Goal: Task Accomplishment & Management: Complete application form

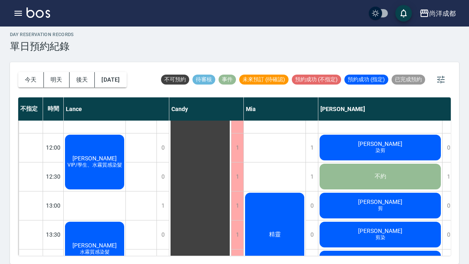
scroll to position [103, 0]
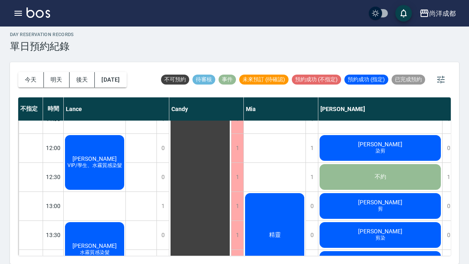
click at [114, 72] on button "[DATE]" at bounding box center [110, 79] width 31 height 15
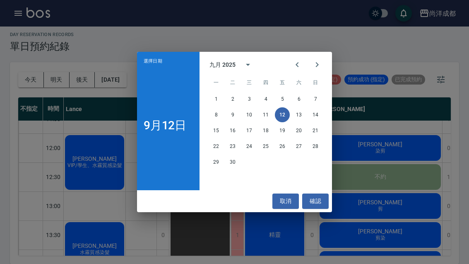
click at [285, 208] on button "取消" at bounding box center [286, 201] width 27 height 15
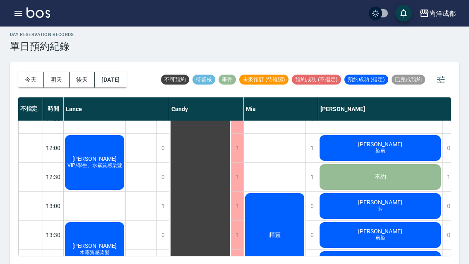
click at [286, 210] on div "精靈" at bounding box center [275, 235] width 62 height 86
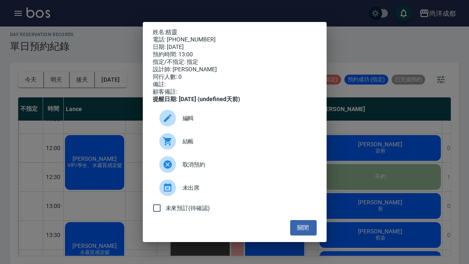
click at [306, 235] on button "關閉" at bounding box center [303, 227] width 27 height 15
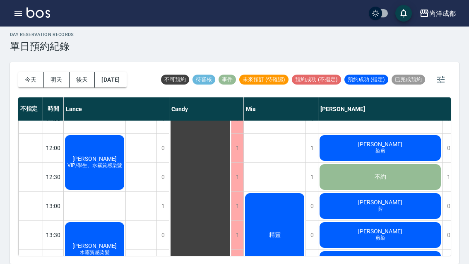
click at [112, 72] on button "[DATE]" at bounding box center [110, 79] width 31 height 15
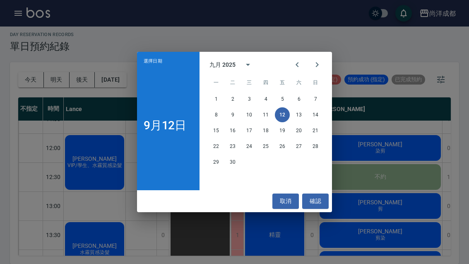
click at [299, 117] on button "13" at bounding box center [299, 114] width 15 height 15
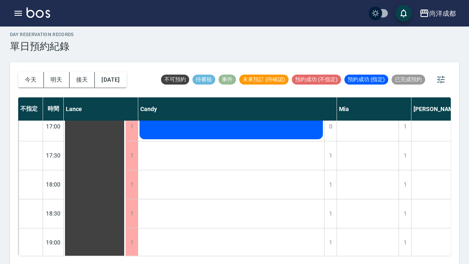
scroll to position [415, 0]
click at [59, 140] on div "17:30" at bounding box center [53, 154] width 21 height 29
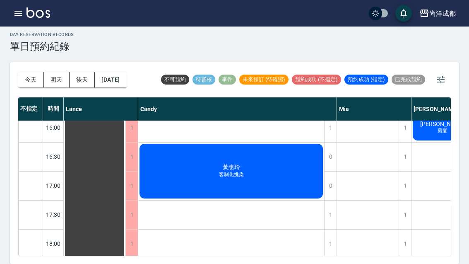
scroll to position [356, 0]
click at [58, 200] on div "17:30" at bounding box center [53, 214] width 21 height 29
click at [56, 200] on div "17:30" at bounding box center [53, 214] width 21 height 29
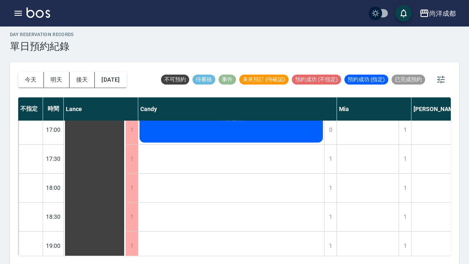
scroll to position [416, 0]
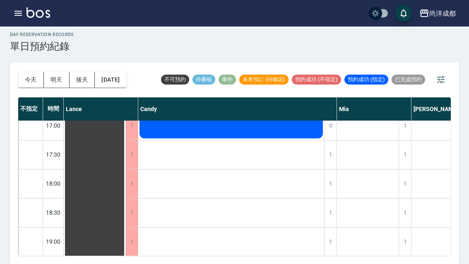
click at [29, 140] on div at bounding box center [31, 154] width 24 height 29
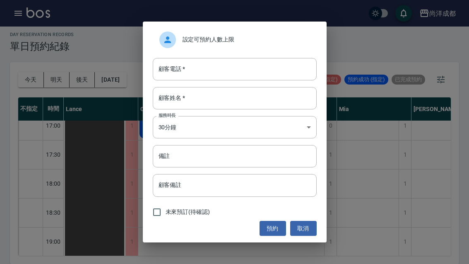
click at [30, 130] on div "設定可預約人數上限 顧客電話   * 顧客電話   * 顧客姓名   * 顧客姓名   * 服務時長 30分鐘 1 服務時長 備註 備註 顧客備註 顧客備註 …" at bounding box center [234, 132] width 469 height 264
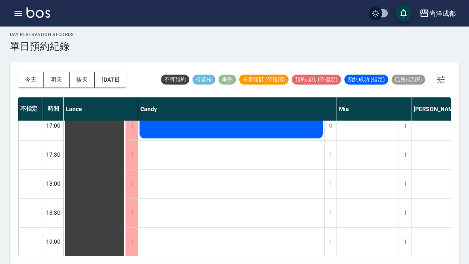
click at [30, 140] on div at bounding box center [31, 154] width 24 height 29
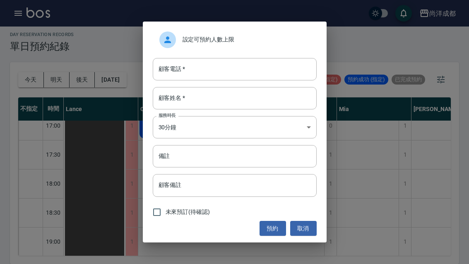
click at [278, 73] on input "顧客電話   *" at bounding box center [235, 69] width 164 height 22
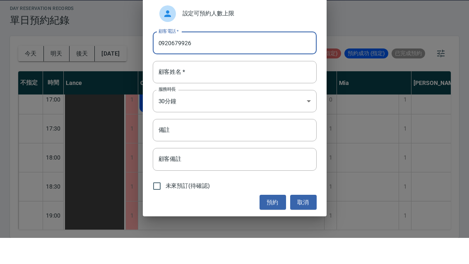
type input "0920679926"
click at [242, 87] on input "顧客姓名   *" at bounding box center [235, 98] width 164 height 22
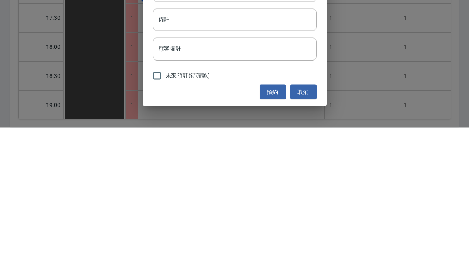
type input "許"
click at [277, 174] on input "顧客備註" at bounding box center [235, 185] width 164 height 22
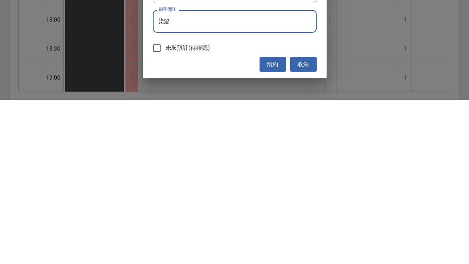
type input "染髮"
click at [276, 221] on button "預約" at bounding box center [273, 228] width 27 height 15
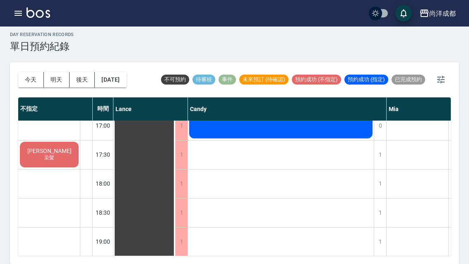
click at [27, 140] on div "許世芬 染髮" at bounding box center [49, 154] width 61 height 28
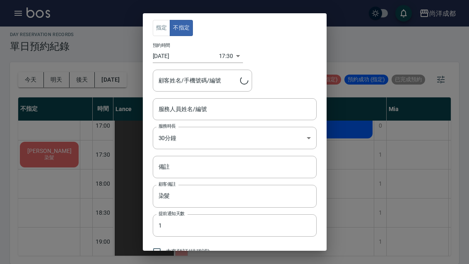
type input "許世芬/0920679926"
click at [40, 197] on div "指定 不指定 預約時間 2025/09/13 17:30 1757755800000 顧客姓名/手機號碼/編號 許世芬/0920679926 顧客姓名/手機號…" at bounding box center [234, 132] width 469 height 264
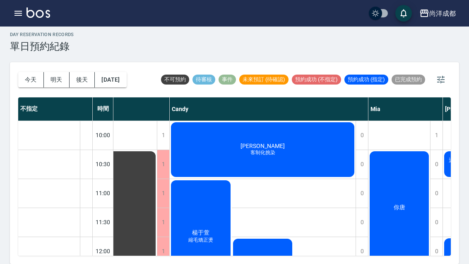
scroll to position [0, 18]
click at [27, 72] on button "今天" at bounding box center [31, 79] width 26 height 15
click at [27, 62] on div at bounding box center [234, 132] width 469 height 264
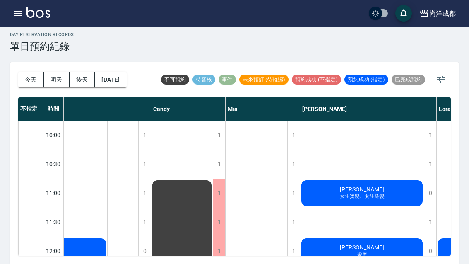
click at [24, 72] on button "今天" at bounding box center [31, 79] width 26 height 15
click at [27, 64] on div "[DATE] [DATE] [DATE] [DATE]" at bounding box center [72, 79] width 109 height 35
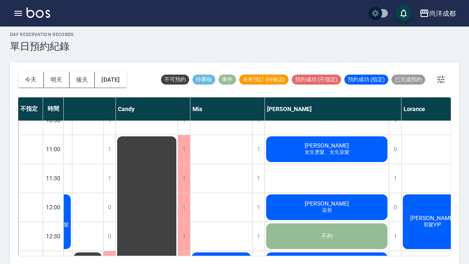
scroll to position [44, 52]
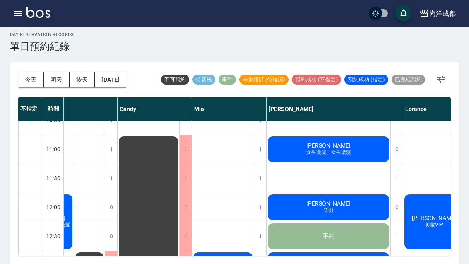
click at [435, 215] on span "[PERSON_NAME]" at bounding box center [435, 218] width 48 height 7
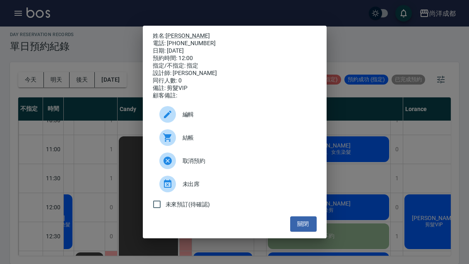
click at [308, 232] on button "關閉" at bounding box center [303, 223] width 27 height 15
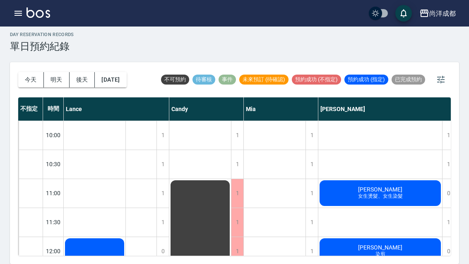
scroll to position [0, 0]
click at [390, 244] on span "[PERSON_NAME]" at bounding box center [381, 247] width 48 height 7
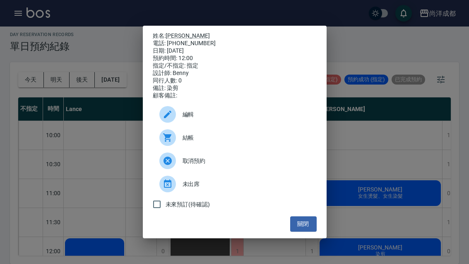
click at [309, 225] on button "關閉" at bounding box center [303, 223] width 27 height 15
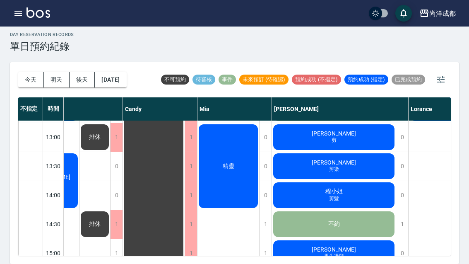
scroll to position [163, 48]
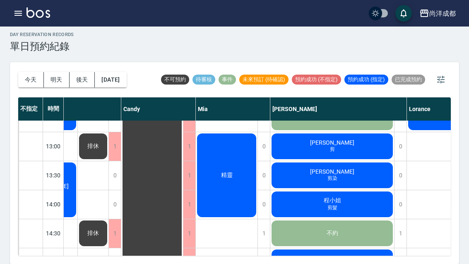
click at [296, 132] on div "藍吉賢 剪" at bounding box center [333, 146] width 124 height 28
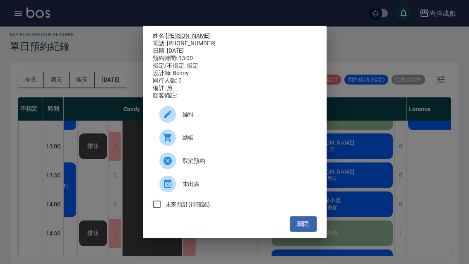
click at [297, 232] on button "關閉" at bounding box center [303, 223] width 27 height 15
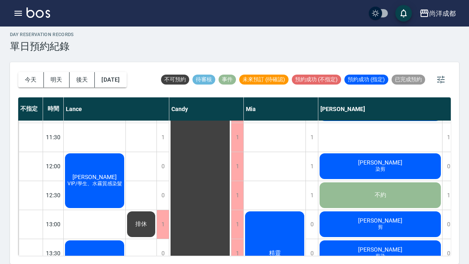
scroll to position [85, 0]
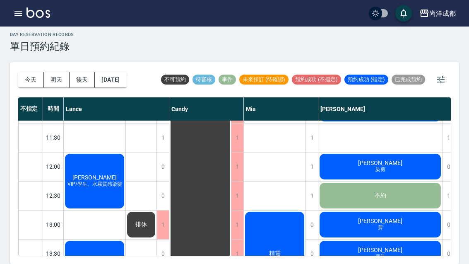
click at [99, 240] on div "曹麗美 水霧質感染髮" at bounding box center [95, 268] width 62 height 57
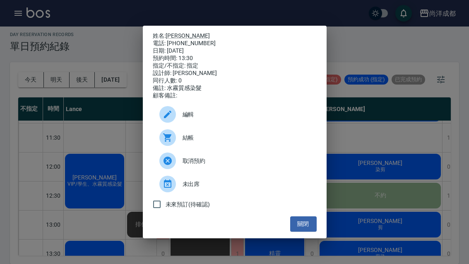
click at [309, 227] on button "關閉" at bounding box center [303, 223] width 27 height 15
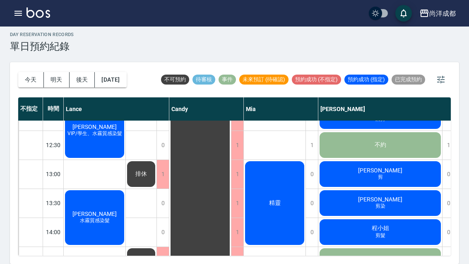
scroll to position [136, 0]
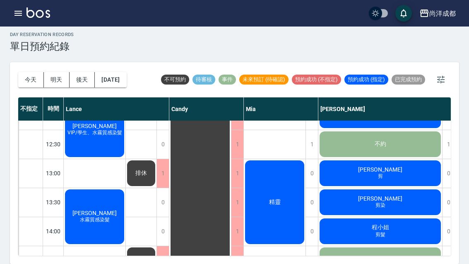
click at [407, 188] on div "樊佳麟 剪染" at bounding box center [381, 202] width 124 height 28
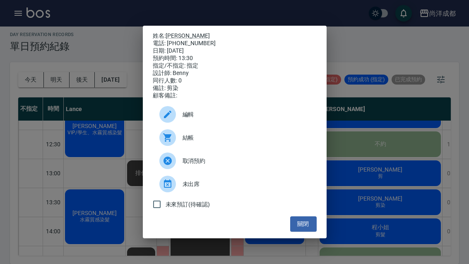
click at [305, 232] on button "關閉" at bounding box center [303, 223] width 27 height 15
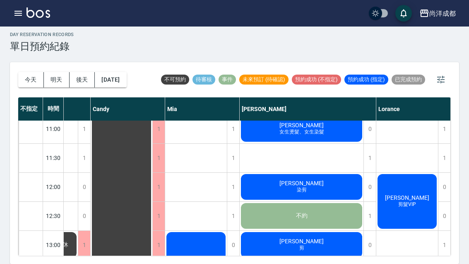
scroll to position [64, 79]
click at [414, 201] on span "剪髮VIP" at bounding box center [407, 204] width 21 height 7
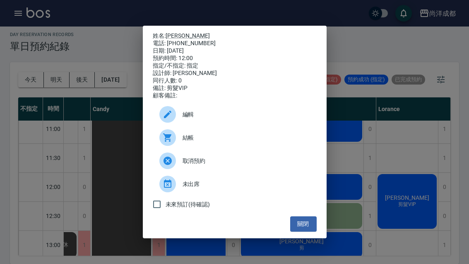
click at [179, 32] on link "[PERSON_NAME]" at bounding box center [188, 35] width 44 height 7
click at [307, 230] on button "關閉" at bounding box center [303, 223] width 27 height 15
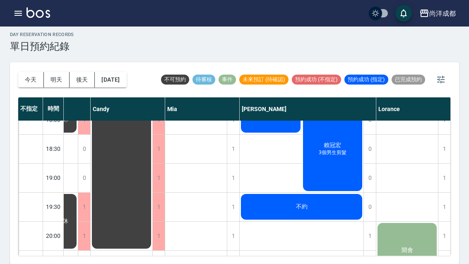
scroll to position [479, 79]
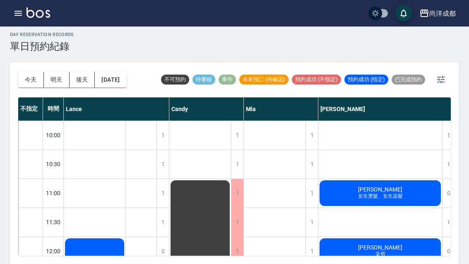
click at [402, 179] on div "李音瑢 女生燙髮、女生染髮" at bounding box center [381, 193] width 124 height 28
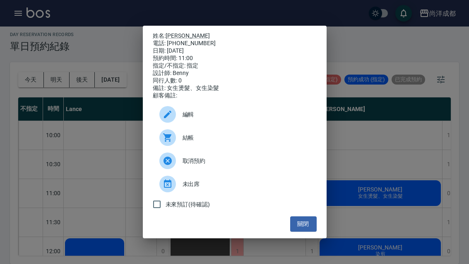
click at [177, 32] on link "[PERSON_NAME]" at bounding box center [188, 35] width 44 height 7
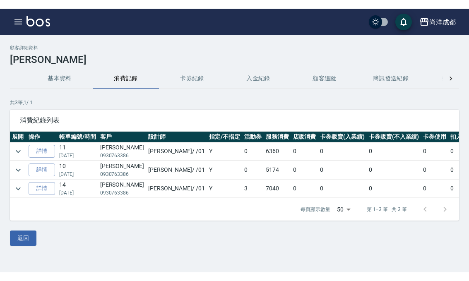
scroll to position [0, 0]
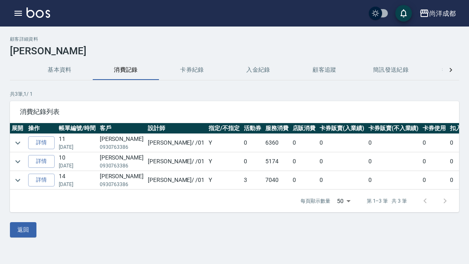
click at [36, 137] on link "詳情" at bounding box center [41, 142] width 27 height 13
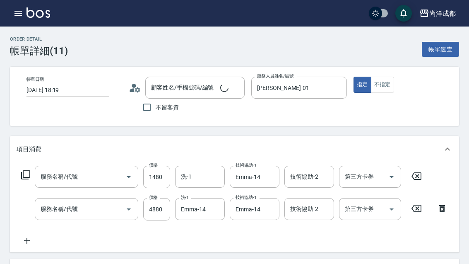
type input "[DATE] 18:19"
type input "[PERSON_NAME]/0930763386/null"
type input "[PERSON_NAME]-01"
type input "630"
type input "新柔漾護M(614)"
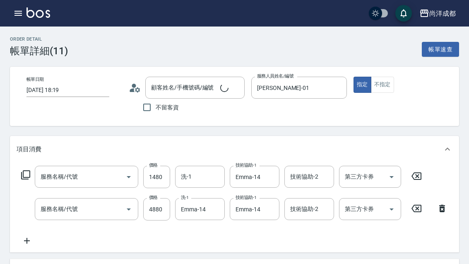
type input "燙髮(301)"
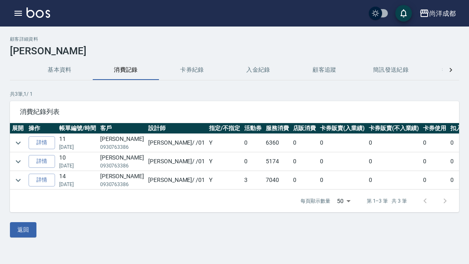
click at [40, 163] on link "詳情" at bounding box center [42, 161] width 27 height 13
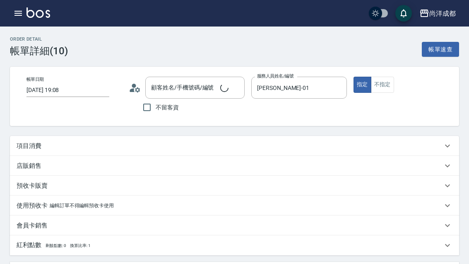
type input "[DATE] 19:08"
type input "[PERSON_NAME]-01"
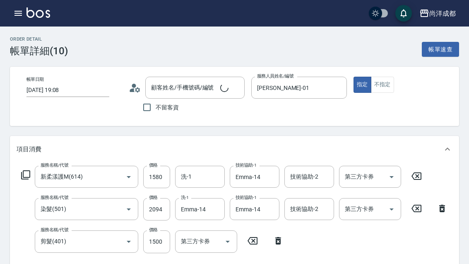
type input "[PERSON_NAME]/0930763386/null"
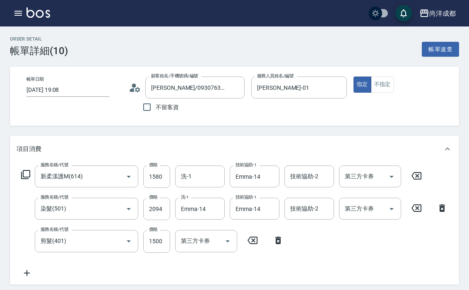
click at [17, 17] on icon "button" at bounding box center [18, 13] width 10 height 10
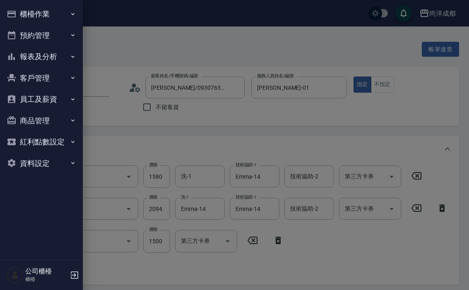
click at [65, 36] on button "預約管理" at bounding box center [41, 36] width 76 height 22
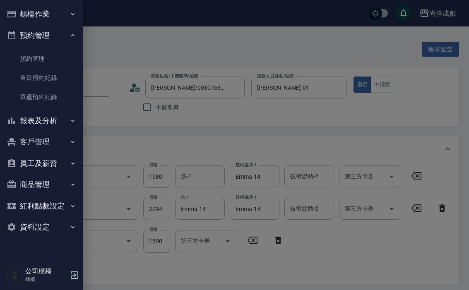
click at [57, 75] on link "單日預約紀錄" at bounding box center [41, 77] width 76 height 19
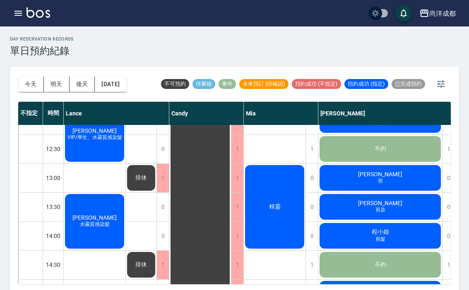
scroll to position [136, 0]
click at [290, 208] on div "精靈" at bounding box center [275, 207] width 62 height 86
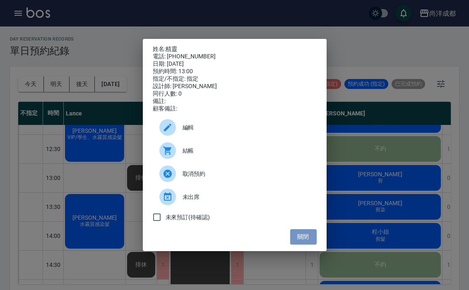
click at [316, 241] on button "關閉" at bounding box center [303, 237] width 27 height 15
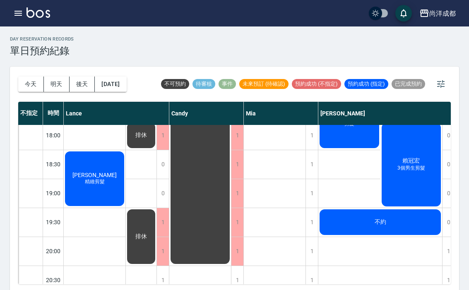
scroll to position [466, 0]
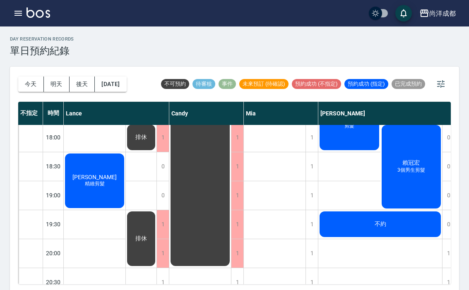
click at [27, 90] on button "今天" at bounding box center [31, 84] width 26 height 15
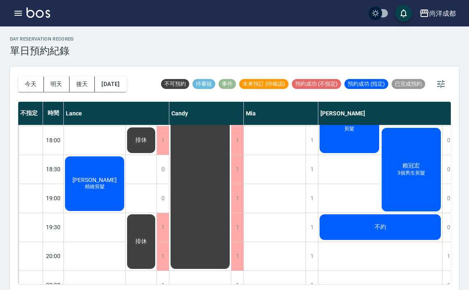
click at [31, 94] on div "[DATE] [DATE] [DATE] [DATE]" at bounding box center [72, 84] width 109 height 35
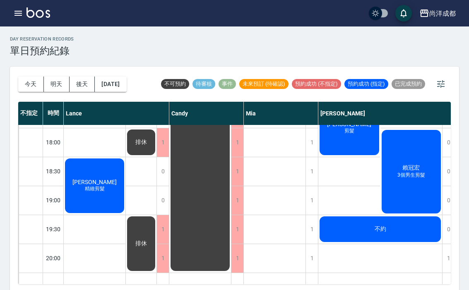
click at [29, 85] on button "今天" at bounding box center [31, 84] width 26 height 15
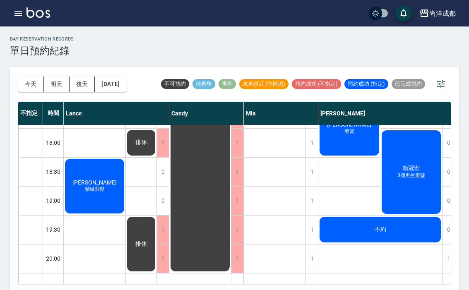
click at [24, 82] on button "今天" at bounding box center [31, 84] width 26 height 15
click at [32, 86] on button "今天" at bounding box center [31, 84] width 26 height 15
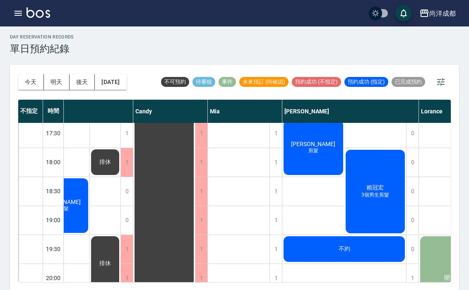
scroll to position [439, 36]
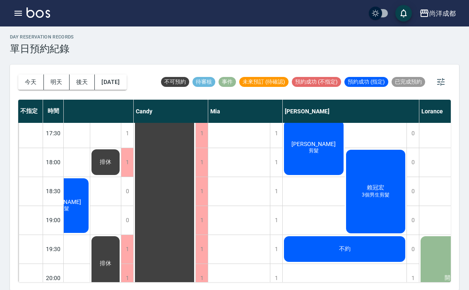
click at [94, 264] on div "[DATE] [DATE] [DATE] [DATE] 不可預約 待審核 事件 未來預訂 (待確認) 預約成功 (不指定) 預約成功 (指定) 已完成預約 不…" at bounding box center [235, 178] width 450 height 226
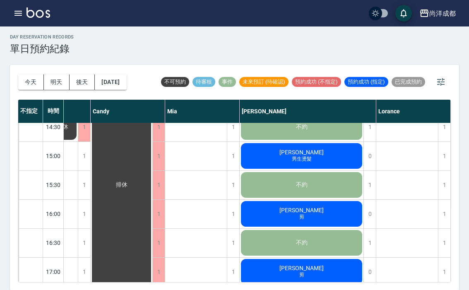
scroll to position [271, 79]
click at [31, 72] on div "[DATE] [DATE] [DATE] [DATE]" at bounding box center [72, 82] width 109 height 35
click at [31, 82] on button "今天" at bounding box center [31, 82] width 26 height 15
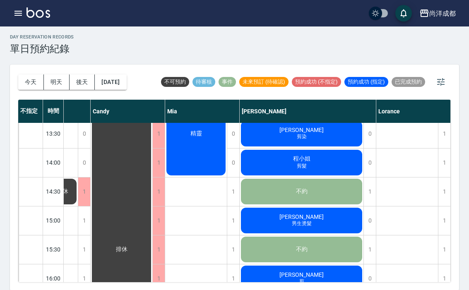
scroll to position [206, 79]
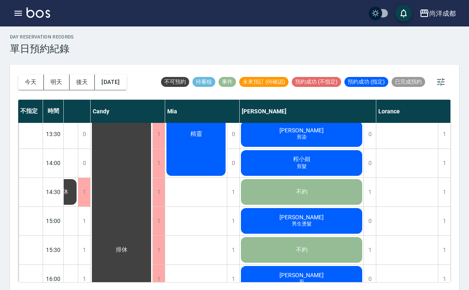
click at [302, 165] on span "剪髮" at bounding box center [301, 166] width 13 height 7
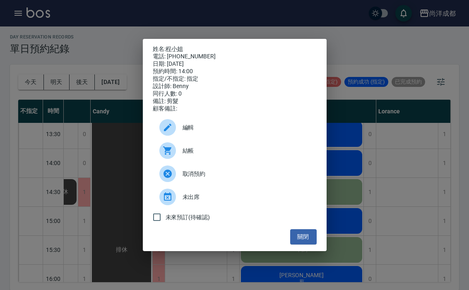
click at [309, 245] on button "關閉" at bounding box center [303, 237] width 27 height 15
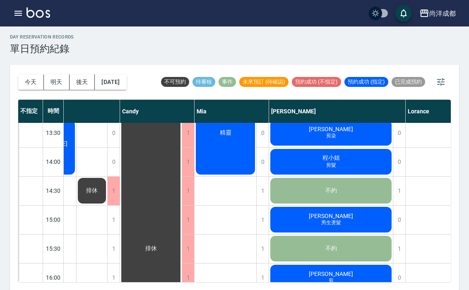
scroll to position [208, 49]
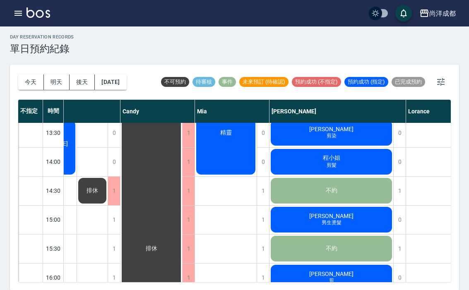
click at [369, 225] on div "[PERSON_NAME] 男生燙髮" at bounding box center [332, 220] width 124 height 28
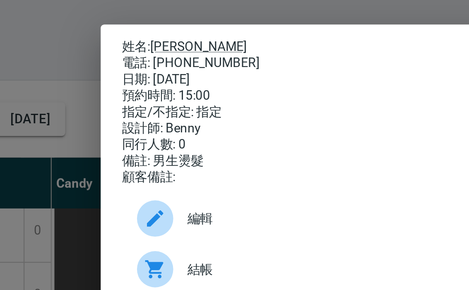
scroll to position [0, 0]
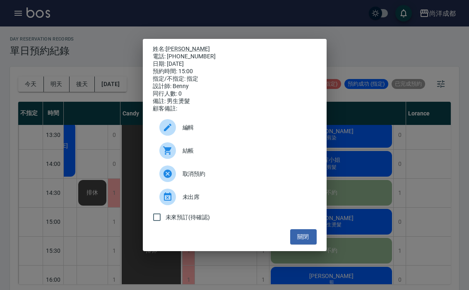
click at [305, 245] on button "關閉" at bounding box center [303, 237] width 27 height 15
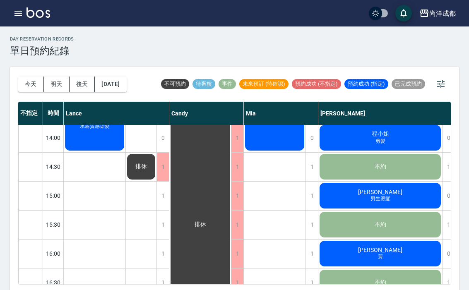
scroll to position [233, 0]
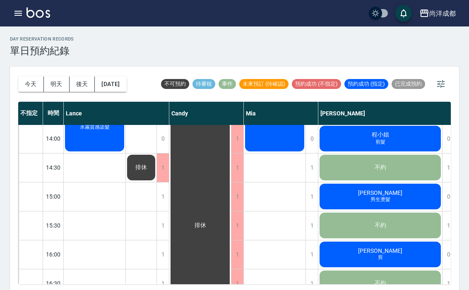
click at [53, 85] on button "明天" at bounding box center [57, 84] width 26 height 15
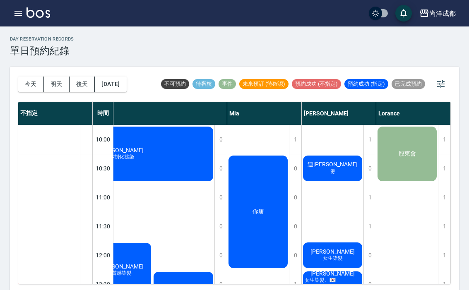
scroll to position [0, 160]
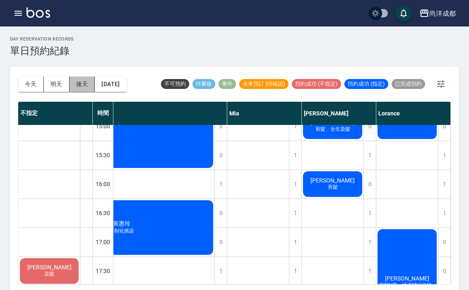
click at [82, 87] on button "後天" at bounding box center [83, 84] width 26 height 15
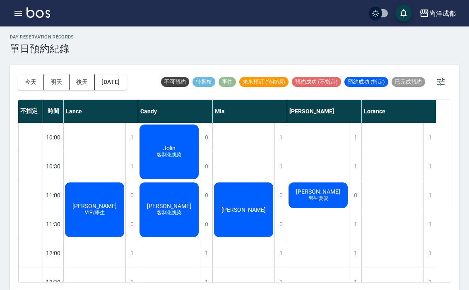
click at [126, 86] on button "[DATE]" at bounding box center [110, 82] width 31 height 15
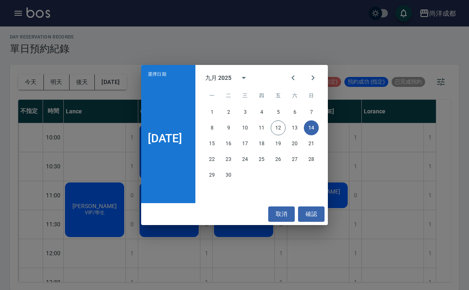
click at [324, 217] on button "確認" at bounding box center [311, 214] width 27 height 15
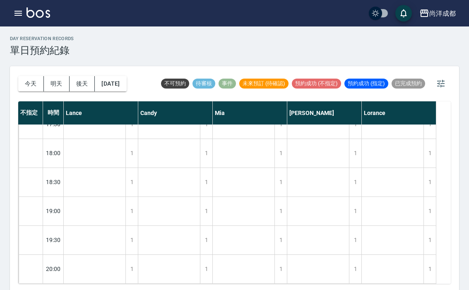
click at [21, 78] on button "今天" at bounding box center [31, 83] width 26 height 15
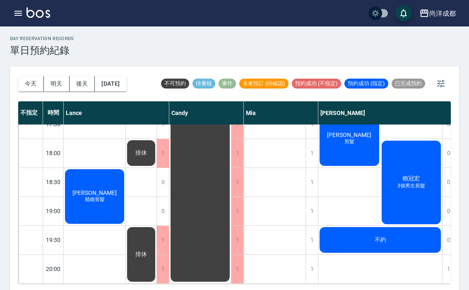
click at [55, 90] on button "明天" at bounding box center [57, 83] width 26 height 15
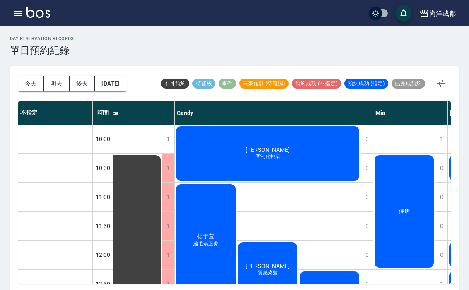
scroll to position [0, 13]
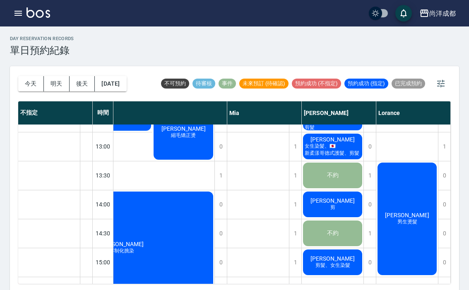
click at [21, 85] on button "今天" at bounding box center [31, 83] width 26 height 15
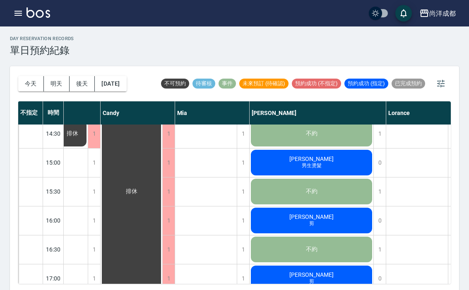
scroll to position [266, 68]
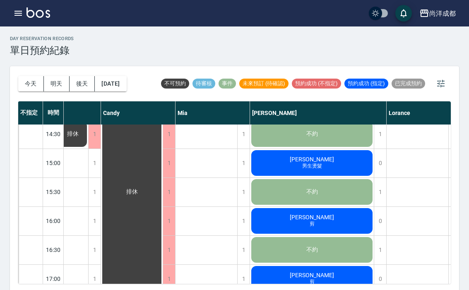
click at [310, 214] on span "[PERSON_NAME]" at bounding box center [312, 217] width 48 height 7
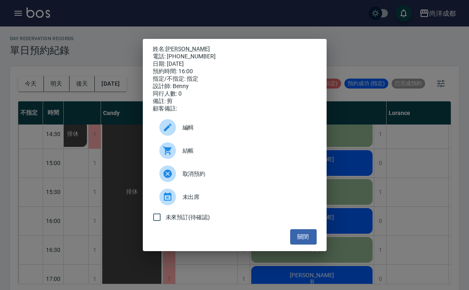
click at [307, 245] on button "關閉" at bounding box center [303, 237] width 27 height 15
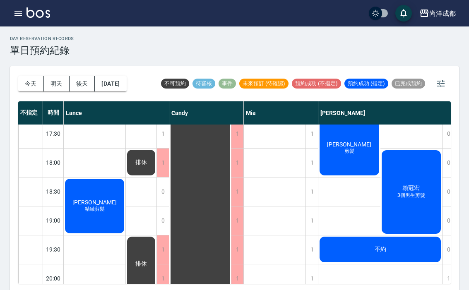
scroll to position [440, 0]
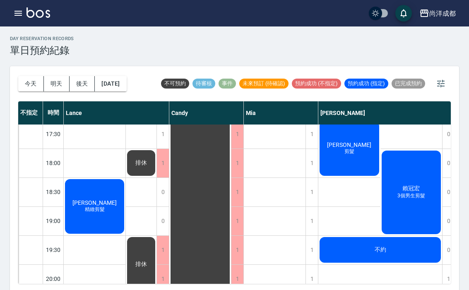
click at [38, 80] on button "今天" at bounding box center [31, 83] width 26 height 15
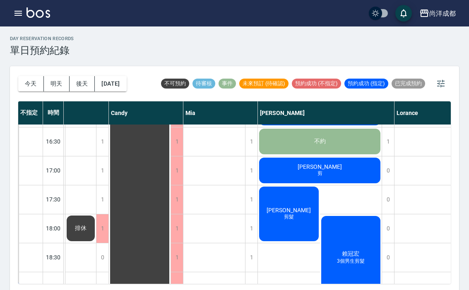
scroll to position [375, 61]
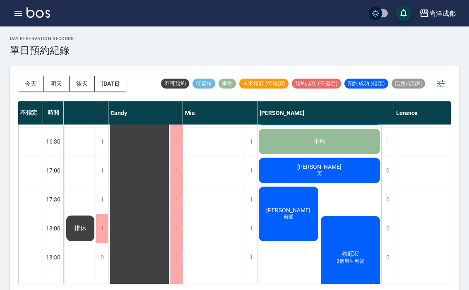
click at [300, 223] on div "[PERSON_NAME] 剪髮" at bounding box center [289, 214] width 62 height 57
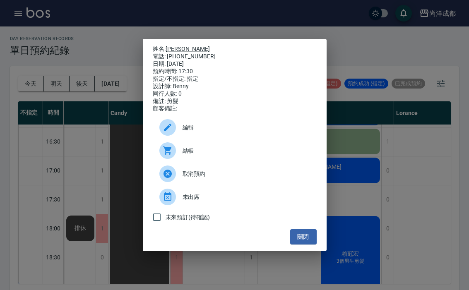
click at [407, 168] on div "姓名: [PERSON_NAME] 電話: [PHONE_NUMBER] 日期: [DATE] 預約時間: 17:30 指定/不指定: 指定 設計師: [PE…" at bounding box center [234, 145] width 469 height 290
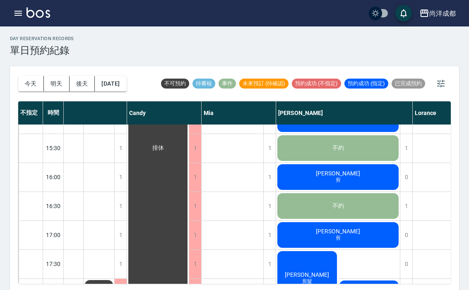
scroll to position [310, 42]
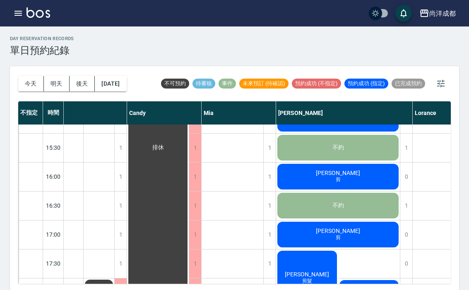
click at [369, 235] on div "[PERSON_NAME]" at bounding box center [338, 235] width 124 height 28
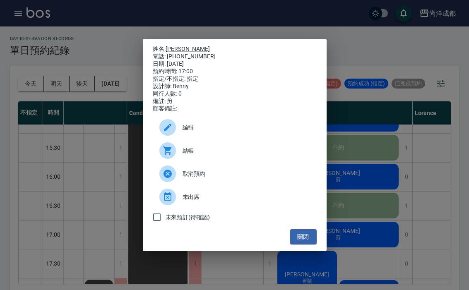
click at [320, 263] on div "姓名: [PERSON_NAME] 電話: [PHONE_NUMBER] 日期: [DATE] 預約時間: 17:00 指定/不指定: 指定 設計師: [PE…" at bounding box center [234, 145] width 469 height 290
click at [307, 245] on button "關閉" at bounding box center [303, 237] width 27 height 15
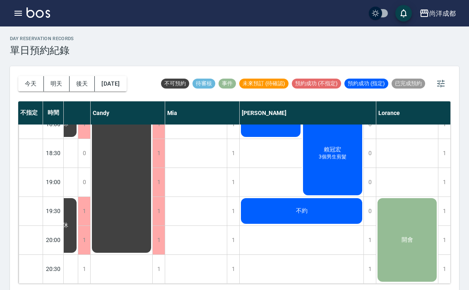
scroll to position [479, 79]
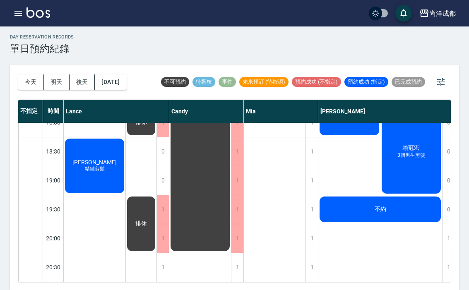
scroll to position [479, 0]
click at [126, 81] on button "[DATE]" at bounding box center [110, 82] width 31 height 15
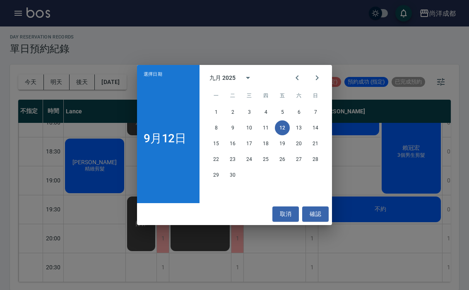
click at [320, 149] on button "21" at bounding box center [315, 143] width 15 height 15
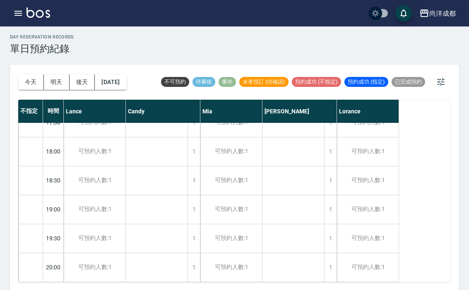
click at [126, 85] on button "[DATE]" at bounding box center [110, 82] width 31 height 15
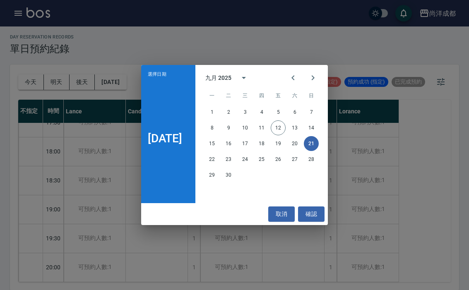
scroll to position [450, 0]
click at [284, 214] on button "取消" at bounding box center [282, 214] width 27 height 15
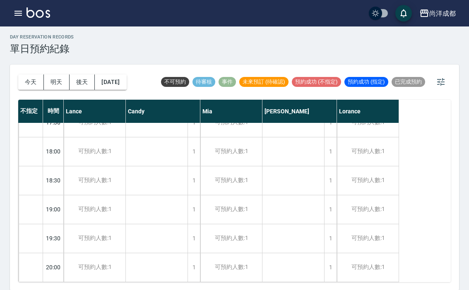
click at [36, 88] on button "今天" at bounding box center [31, 82] width 26 height 15
click at [35, 88] on div at bounding box center [234, 145] width 469 height 290
click at [37, 87] on div at bounding box center [234, 145] width 469 height 290
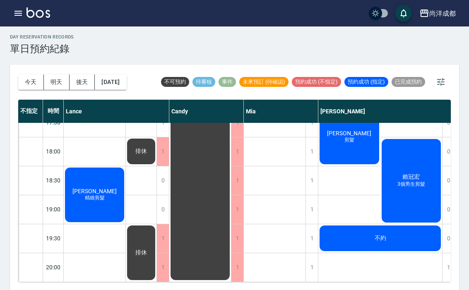
click at [30, 89] on button "今天" at bounding box center [31, 82] width 26 height 15
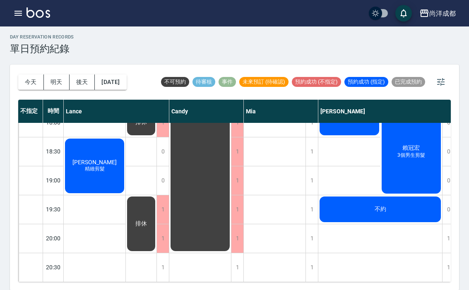
scroll to position [479, 0]
click at [416, 178] on div "[PERSON_NAME]3個男生剪髮" at bounding box center [412, 152] width 62 height 86
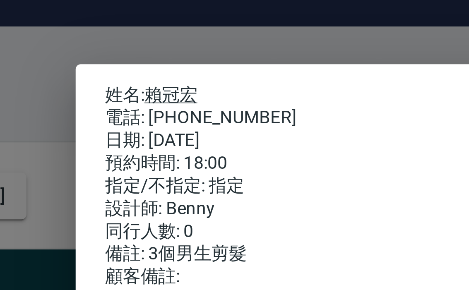
scroll to position [0, 0]
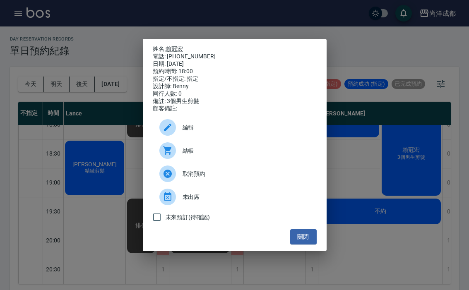
click at [301, 245] on button "關閉" at bounding box center [303, 237] width 27 height 15
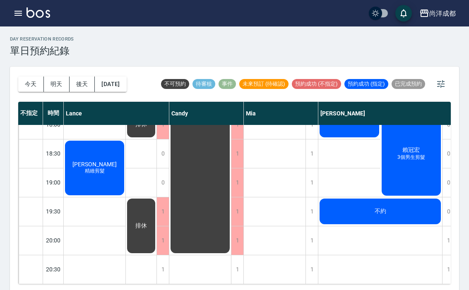
scroll to position [479, 0]
click at [60, 79] on button "明天" at bounding box center [57, 84] width 26 height 15
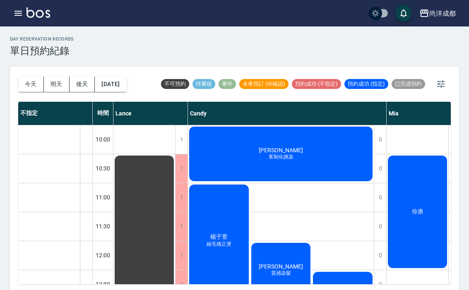
click at [86, 81] on button "後天" at bounding box center [83, 84] width 26 height 15
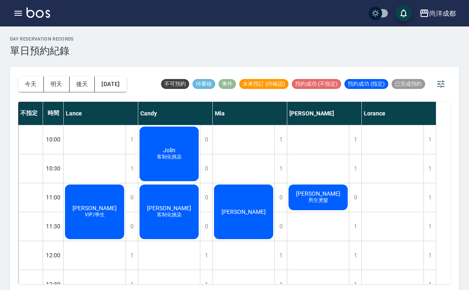
scroll to position [2, 0]
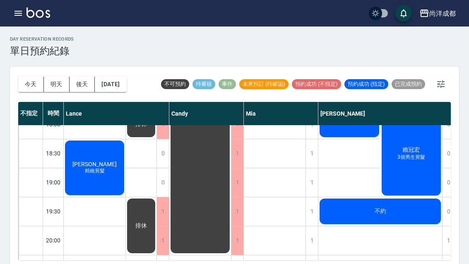
scroll to position [479, 0]
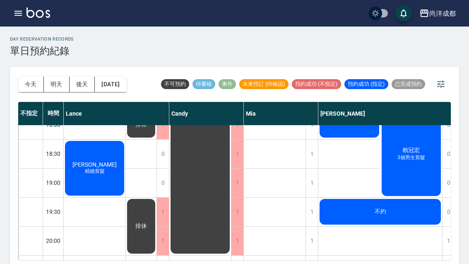
click at [107, 179] on div "林韋均 精緻剪髮" at bounding box center [95, 168] width 62 height 57
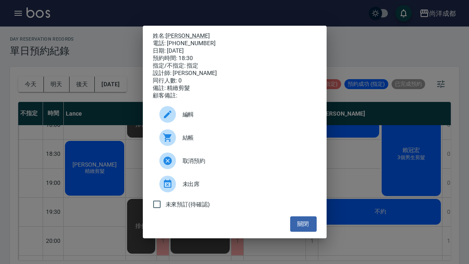
click at [312, 232] on button "關閉" at bounding box center [303, 223] width 27 height 15
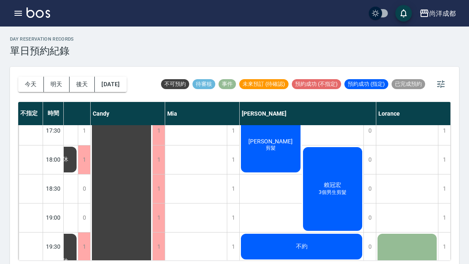
scroll to position [446, 79]
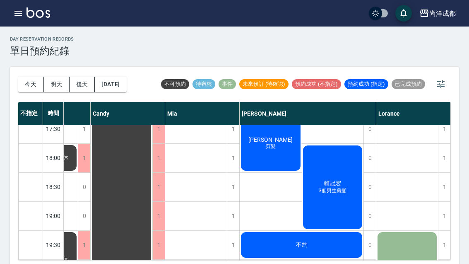
click at [60, 87] on button "明天" at bounding box center [57, 84] width 26 height 15
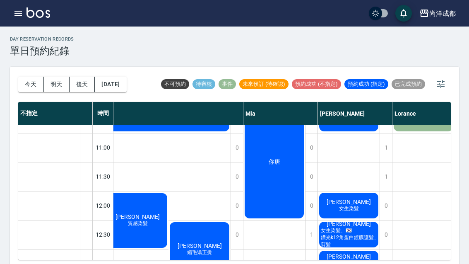
scroll to position [48, 143]
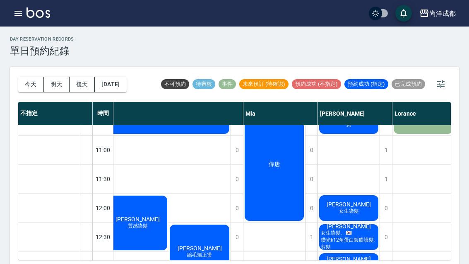
click at [388, 182] on div "1" at bounding box center [386, 179] width 12 height 29
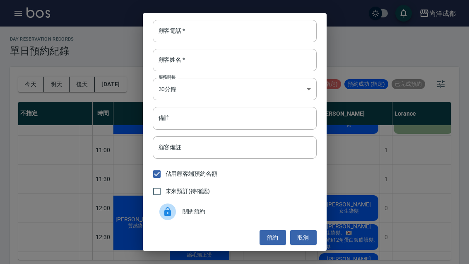
click at [276, 30] on input "顧客電話   *" at bounding box center [235, 31] width 164 height 22
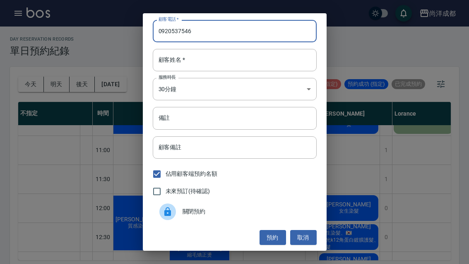
type input "0920537546"
click at [211, 60] on input "顧客姓名   *" at bounding box center [235, 60] width 164 height 22
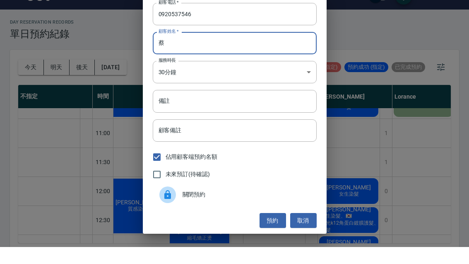
scroll to position [17, 0]
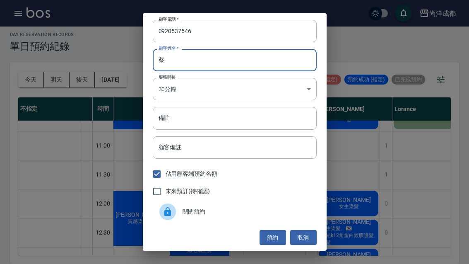
type input "蔡"
click at [244, 121] on input "備註" at bounding box center [235, 118] width 164 height 22
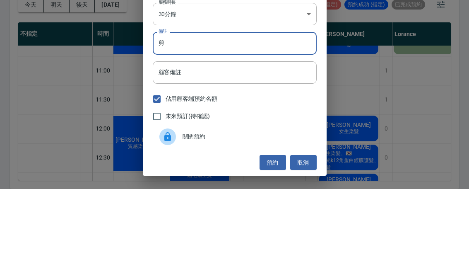
scroll to position [29, 0]
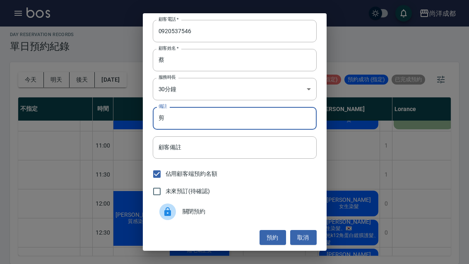
type input "剪"
click at [276, 241] on button "預約" at bounding box center [273, 237] width 27 height 15
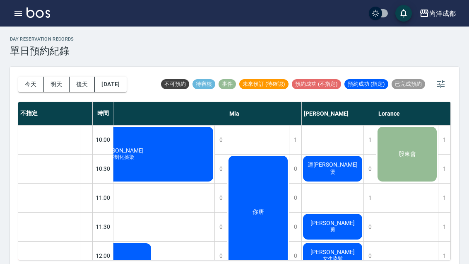
scroll to position [0, 160]
click at [31, 84] on button "今天" at bounding box center [31, 84] width 26 height 15
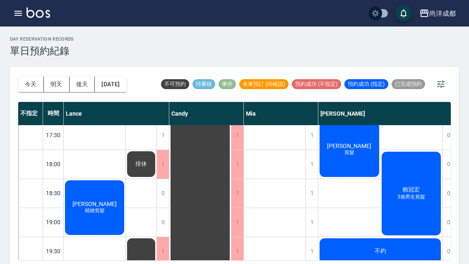
scroll to position [440, 0]
